Goal: Check status: Check status

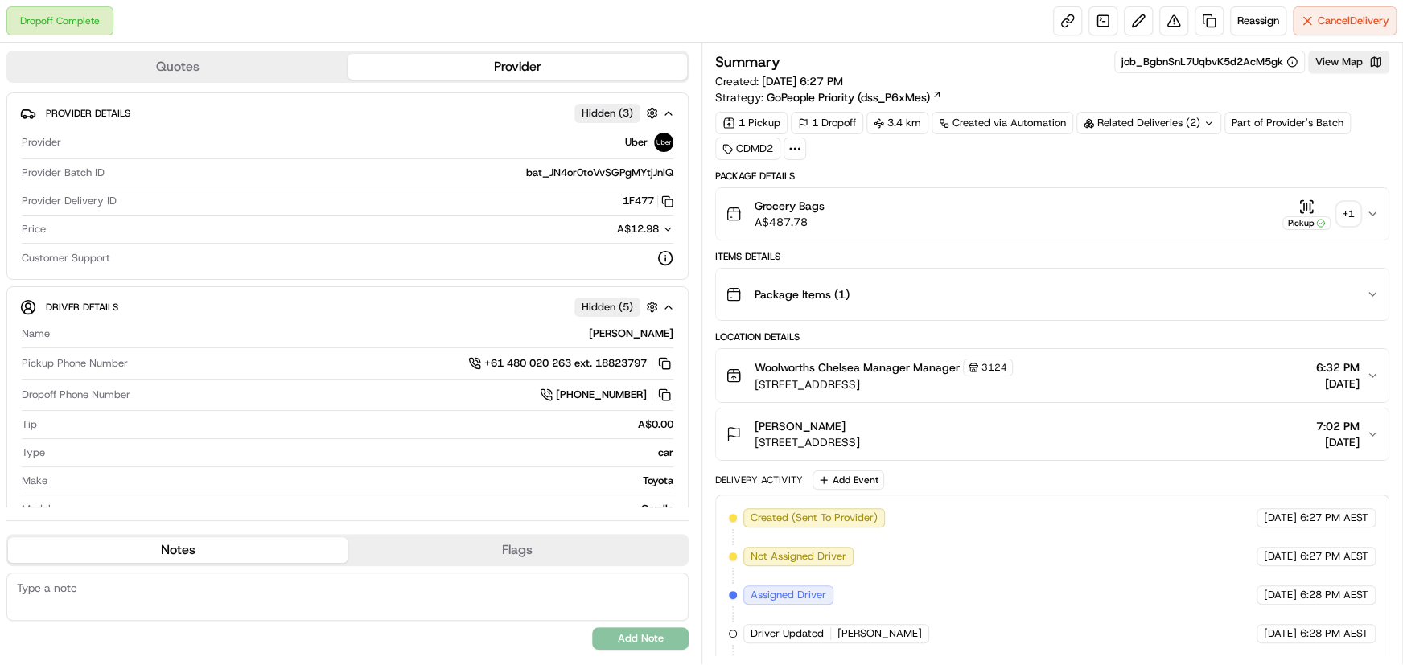
click at [1349, 212] on div "+ 1" at bounding box center [1348, 214] width 23 height 23
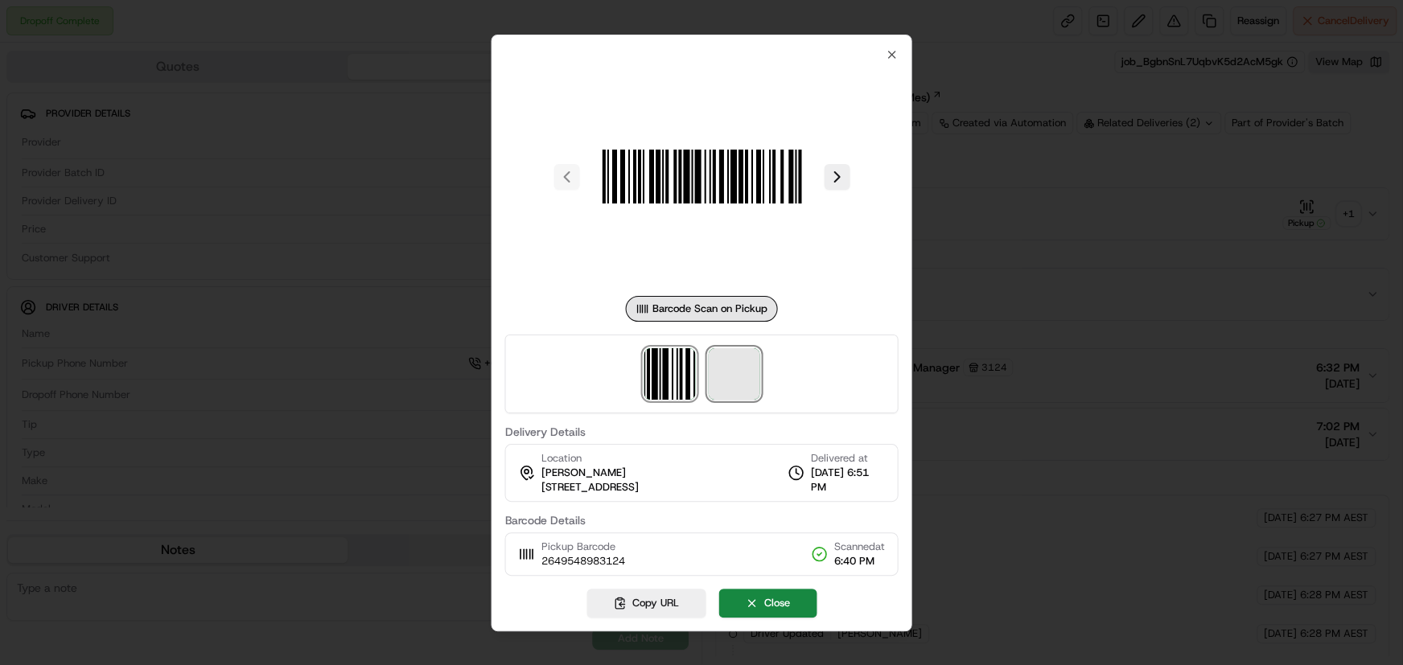
click at [740, 369] on span at bounding box center [733, 373] width 51 height 51
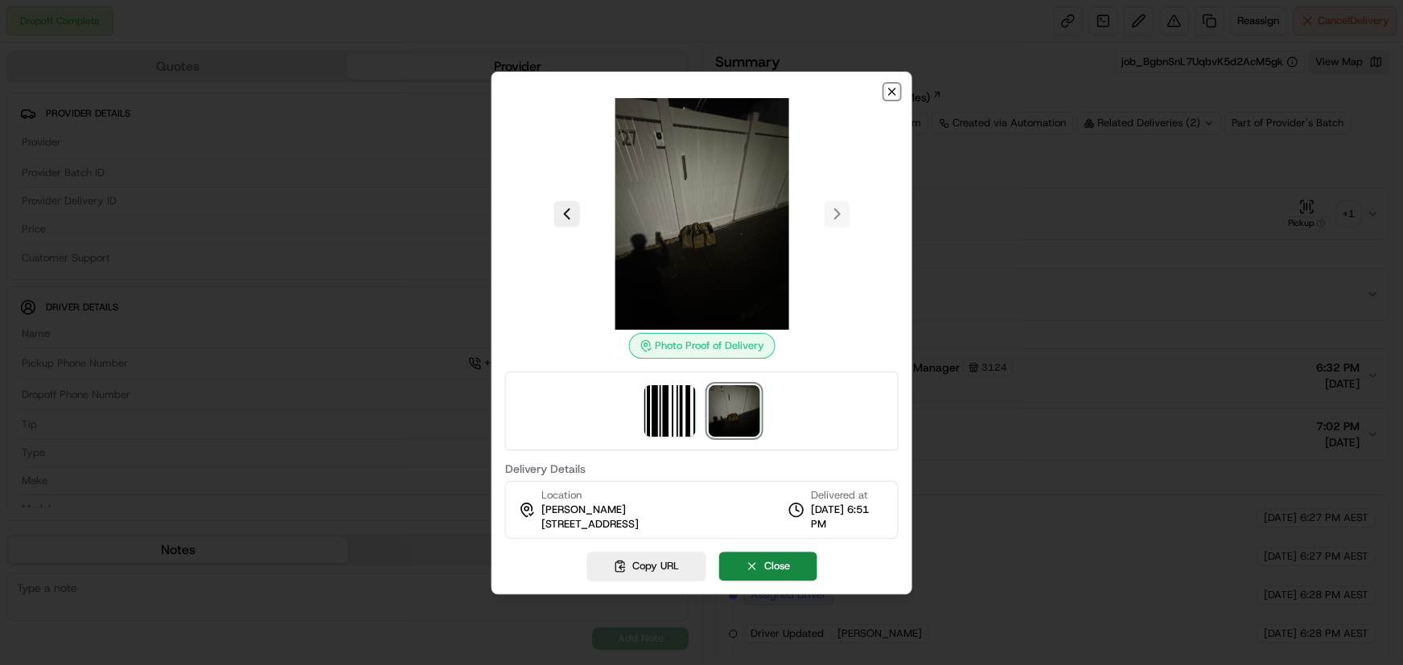
click at [888, 89] on icon "button" at bounding box center [892, 91] width 13 height 13
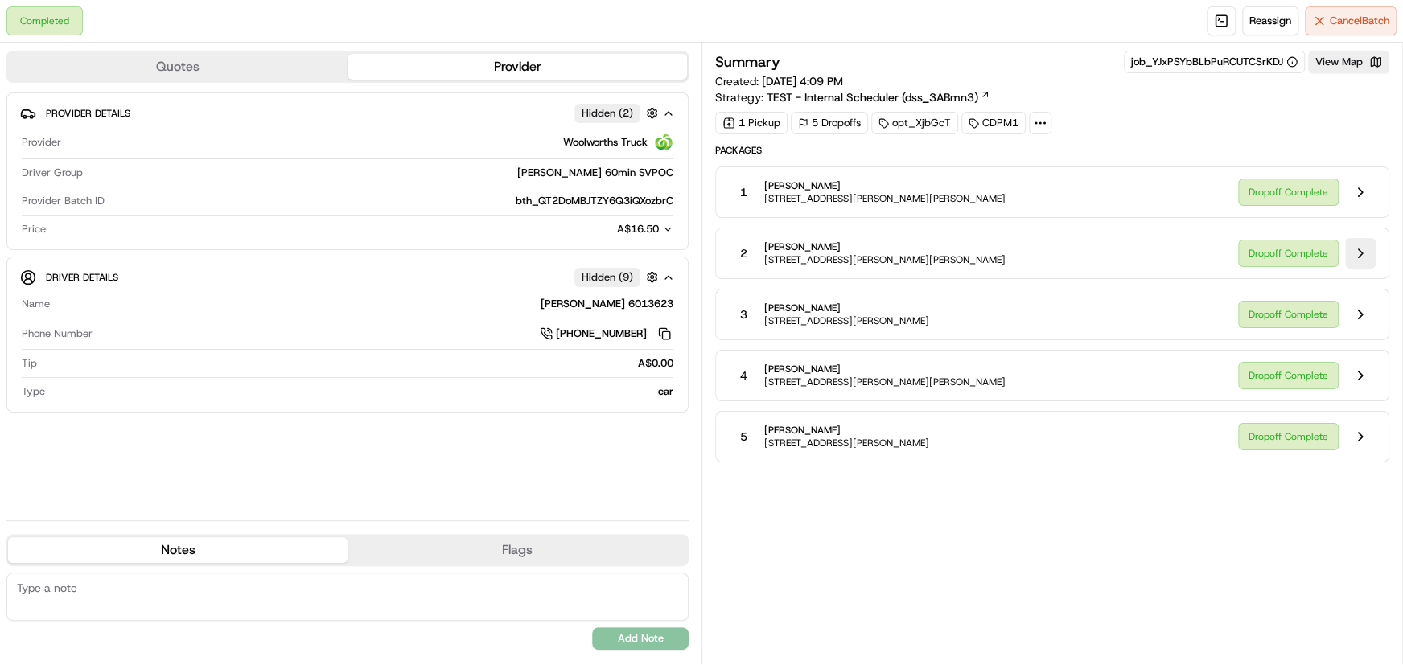
click at [1360, 256] on button at bounding box center [1360, 253] width 31 height 31
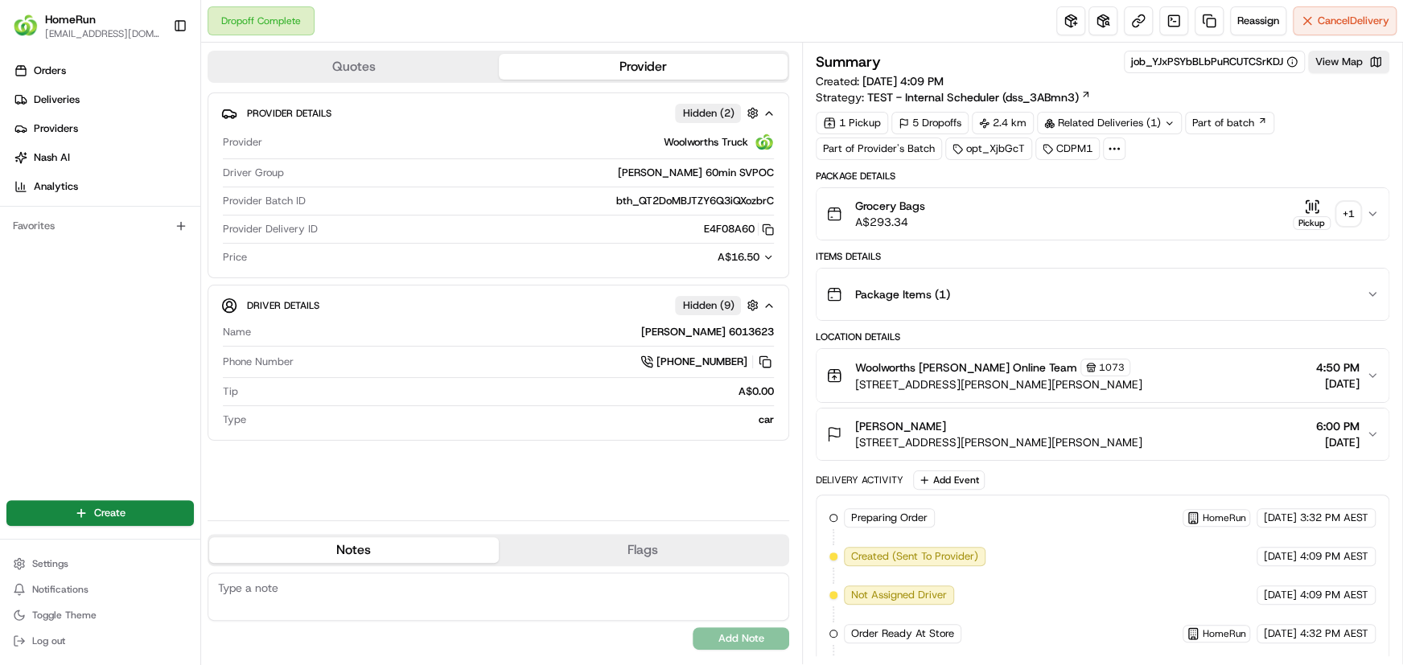
click at [1351, 217] on div "+ 1" at bounding box center [1348, 214] width 23 height 23
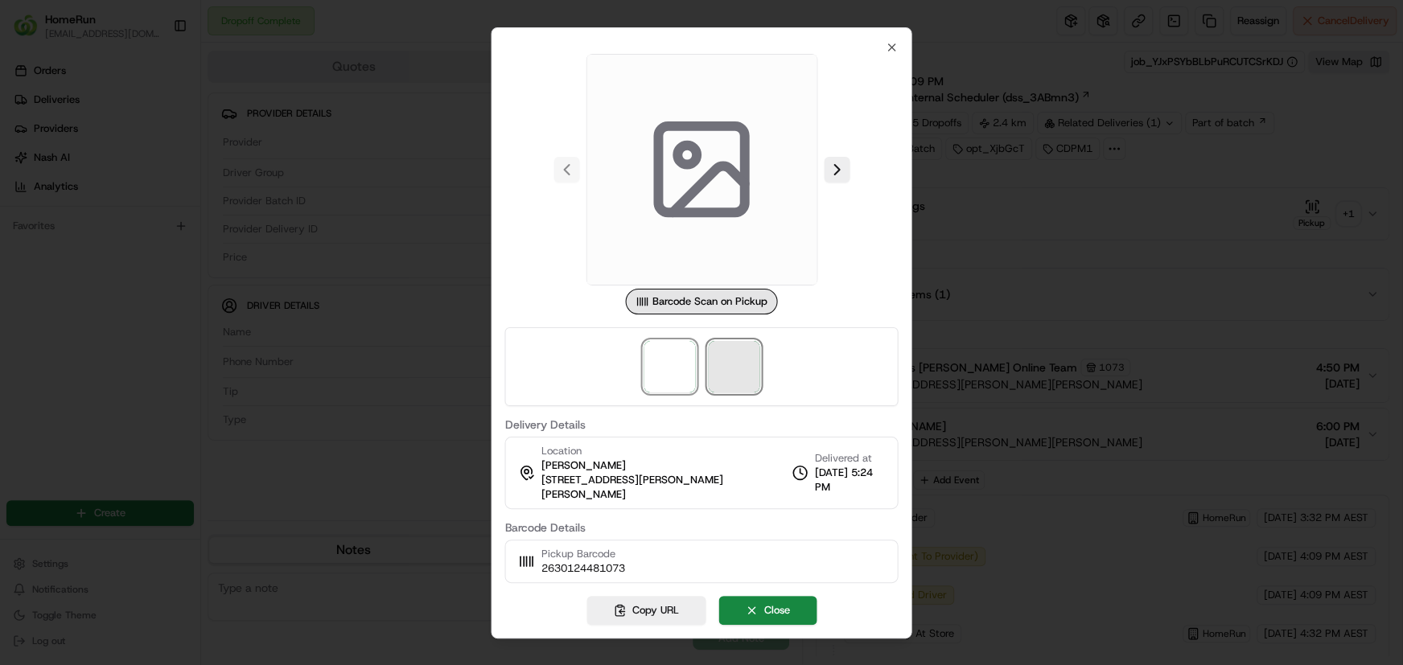
click at [738, 385] on span at bounding box center [733, 366] width 51 height 51
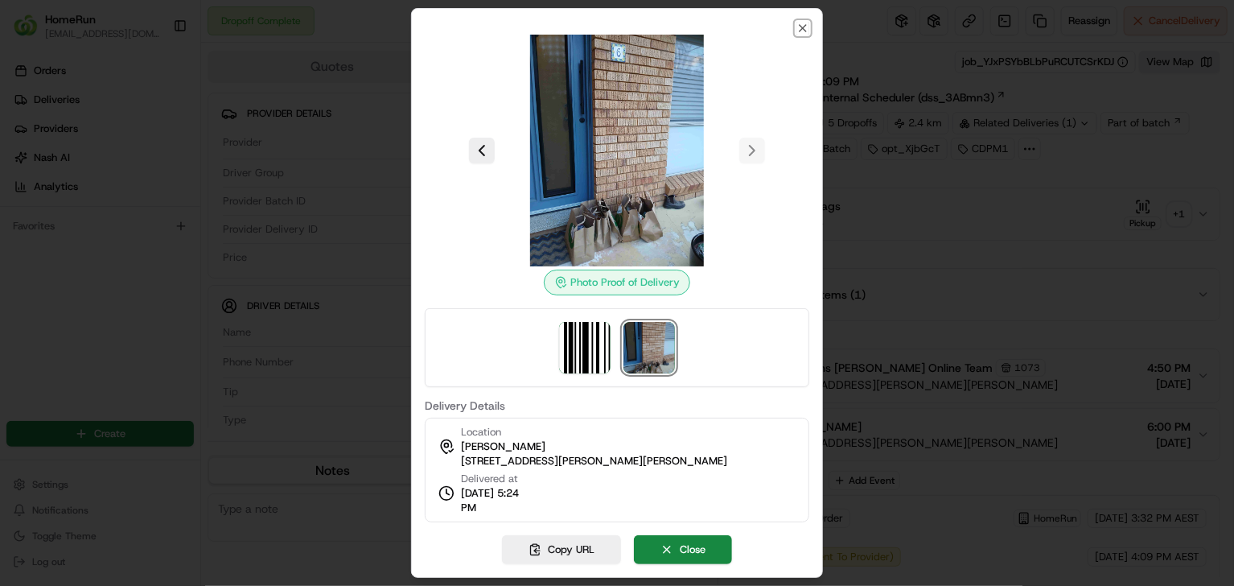
click at [801, 28] on icon "button" at bounding box center [803, 28] width 13 height 13
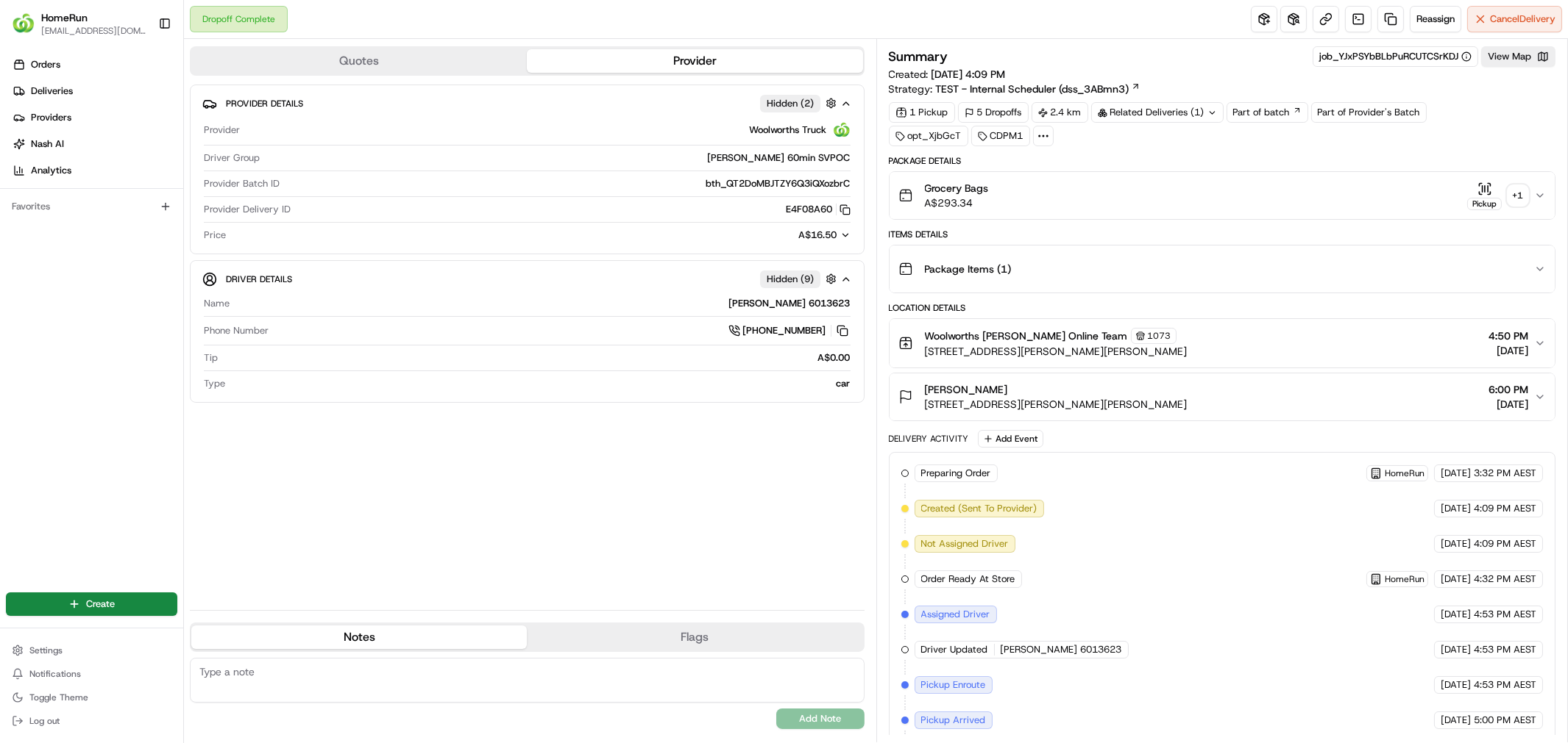
click at [1282, 392] on icon "button" at bounding box center [1540, 397] width 12 height 12
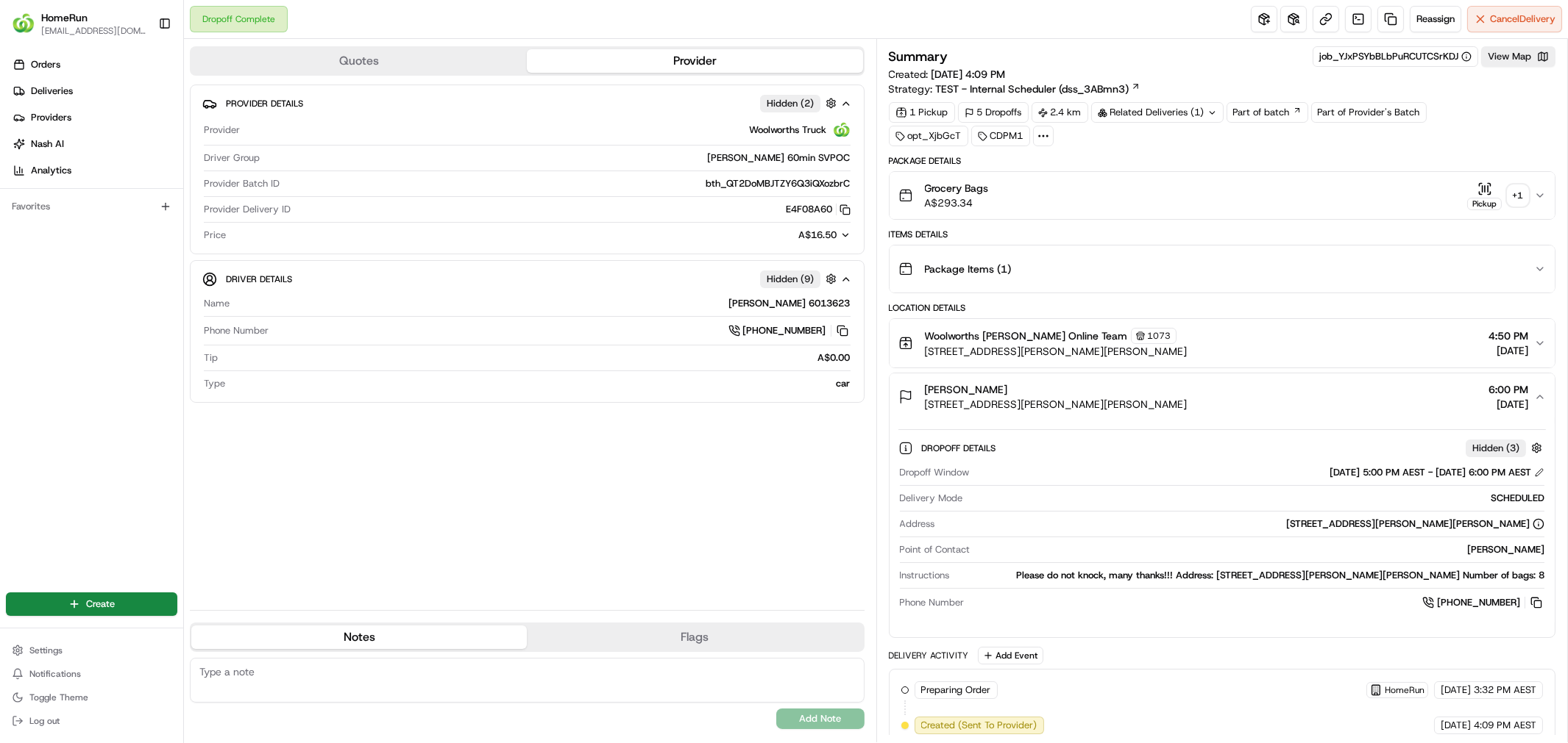
click at [1163, 116] on div "Related Deliveries (1)" at bounding box center [1157, 112] width 133 height 21
click at [1137, 179] on button "Grocery Bags A$293.34 Pickup + 1" at bounding box center [1222, 195] width 666 height 47
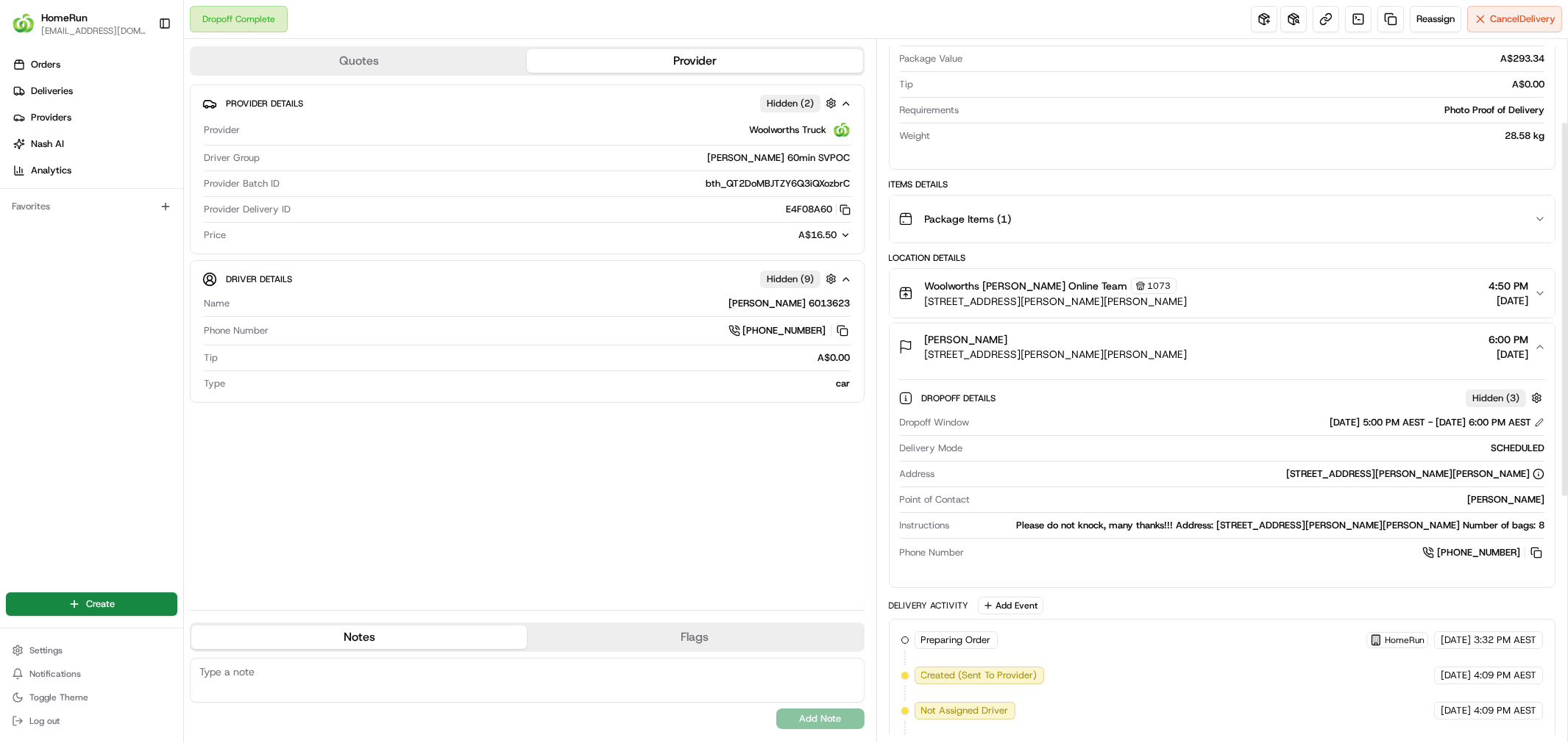
scroll to position [409, 0]
